Goal: Task Accomplishment & Management: Complete application form

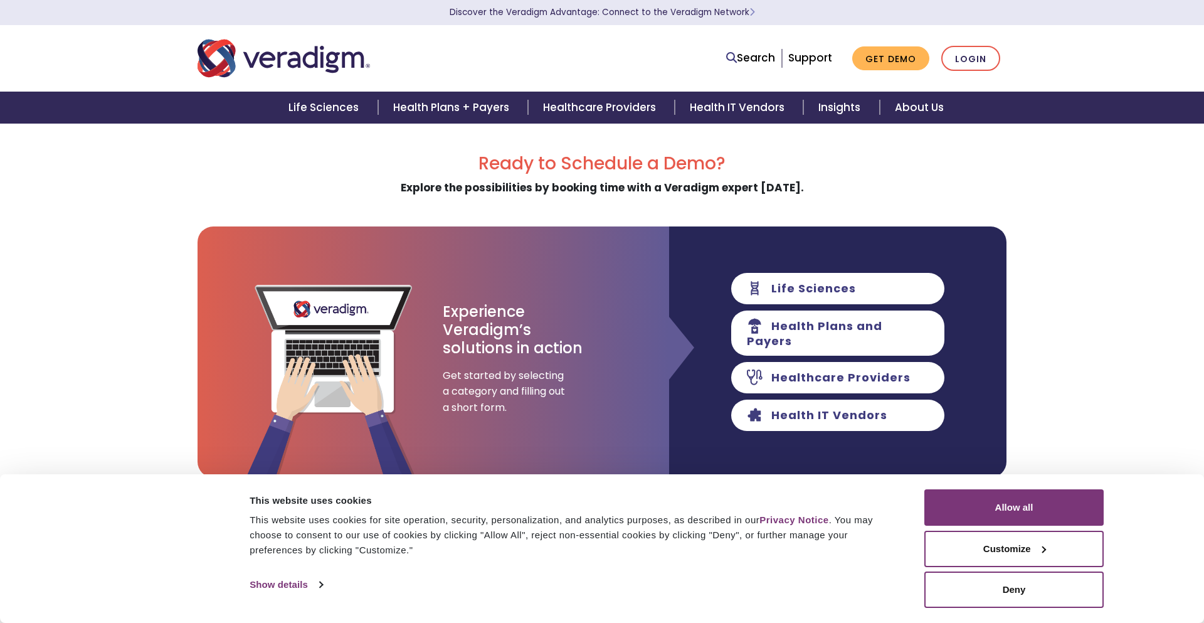
scroll to position [6793, 0]
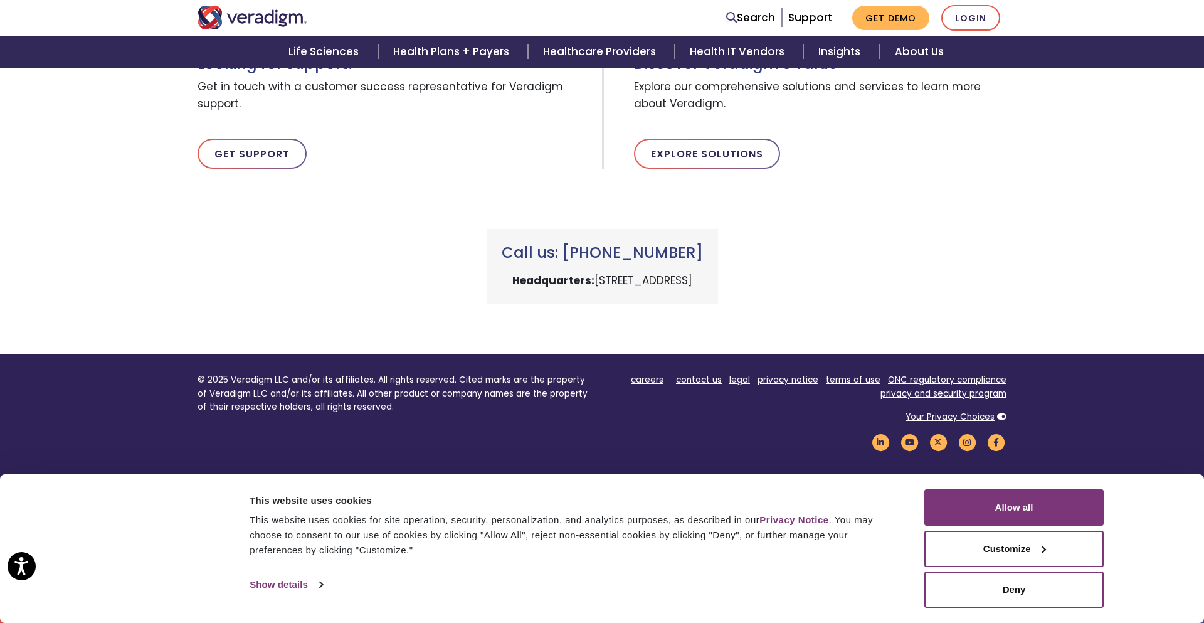
type input "TurboJot"
type input "[PERSON_NAME][EMAIL_ADDRESS][DOMAIN_NAME]"
type input "[PHONE_NUMBER]"
type textarea "Hey! Just launched TurboJot — the AI-powered outreach tool that actually wrote …"
type input "[PERSON_NAME]"
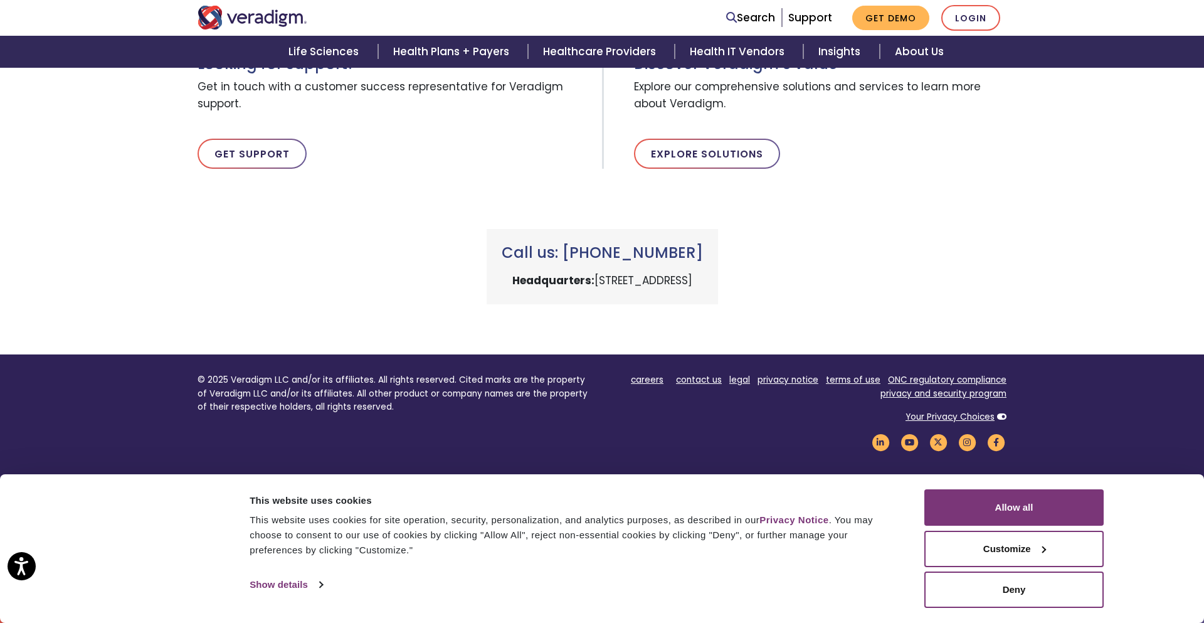
type input "[PERSON_NAME]"
